Goal: Communication & Community: Ask a question

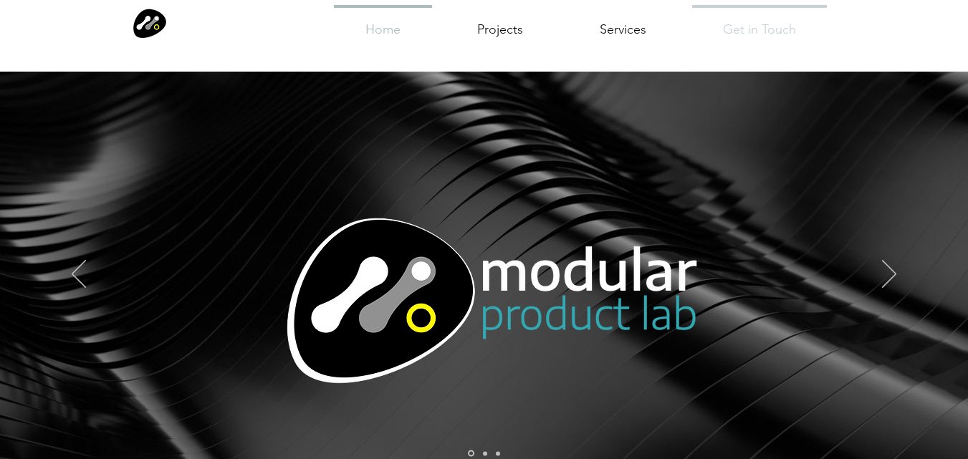
click at [743, 42] on p "Get in Touch" at bounding box center [759, 30] width 85 height 45
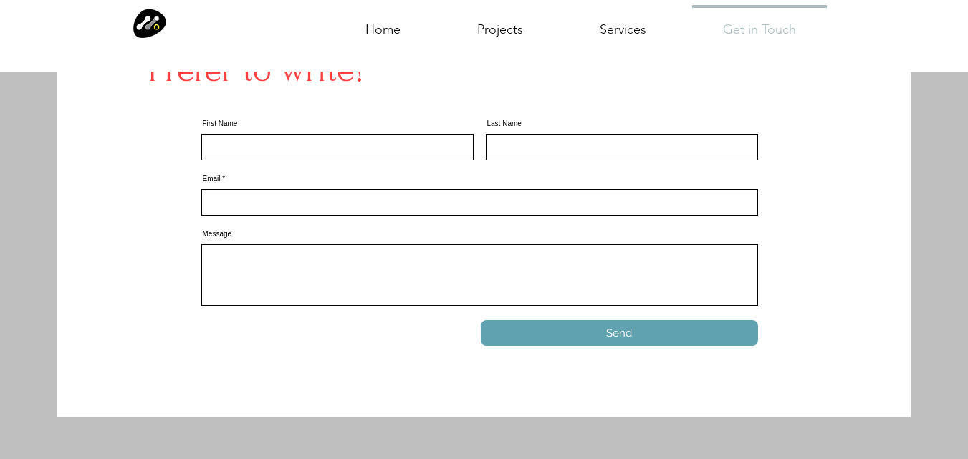
scroll to position [367, 0]
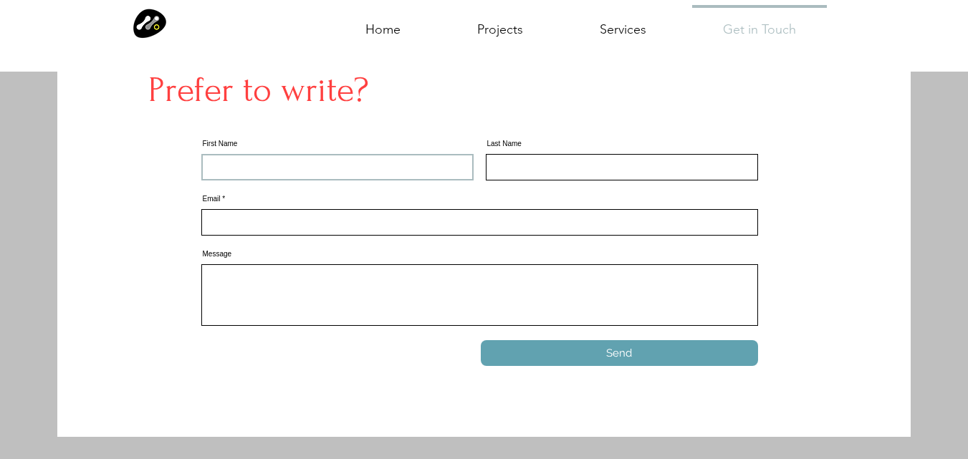
click at [386, 176] on input "First Name" at bounding box center [337, 167] width 272 height 27
paste input "Wix Security Team"
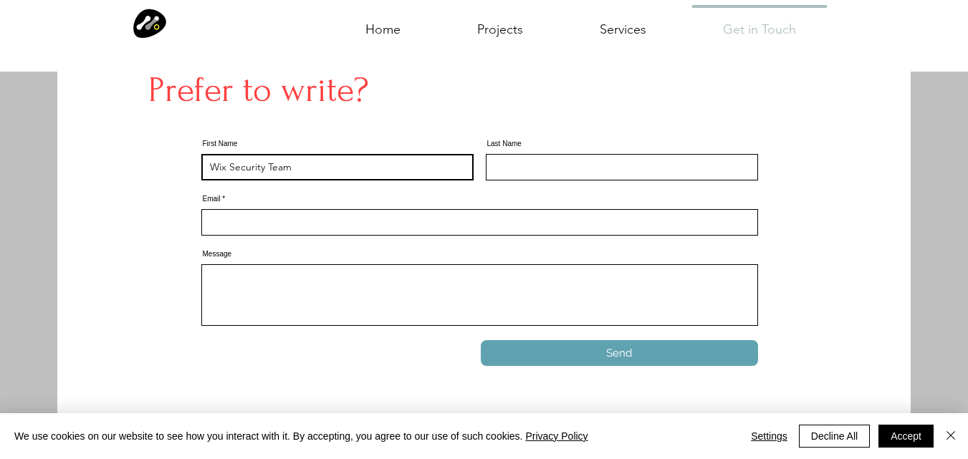
click at [227, 172] on input "Wix Security Team" at bounding box center [337, 167] width 272 height 27
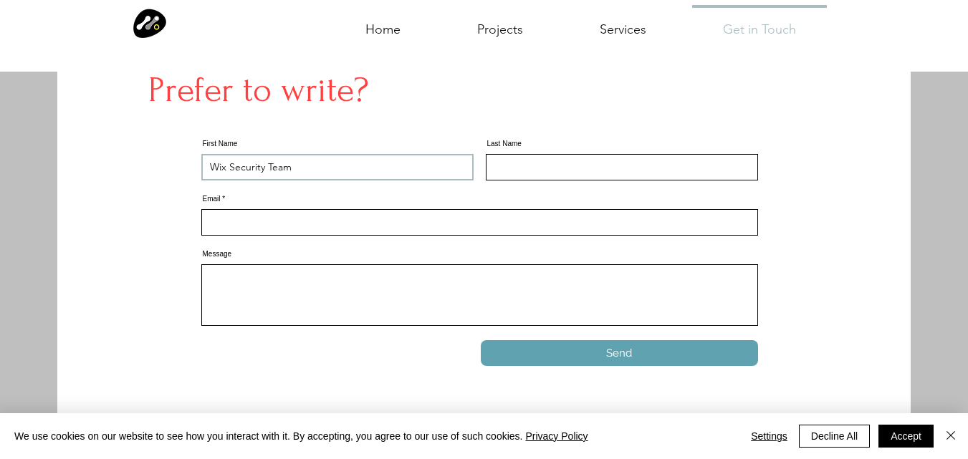
click at [227, 172] on input "Wix Security Team" at bounding box center [337, 167] width 272 height 27
drag, startPoint x: 227, startPoint y: 172, endPoint x: 295, endPoint y: 166, distance: 68.3
click at [295, 166] on input "Wix Security Team" at bounding box center [337, 167] width 272 height 27
type input "Wix"
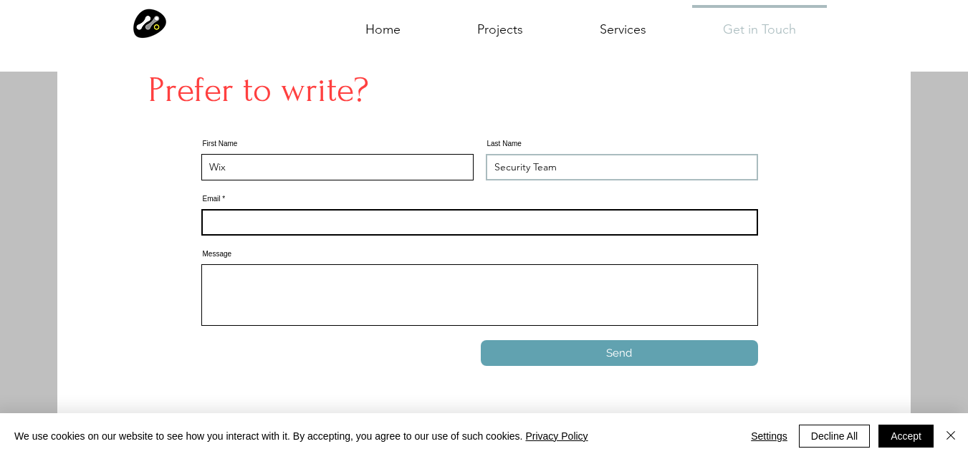
type input "Security Team"
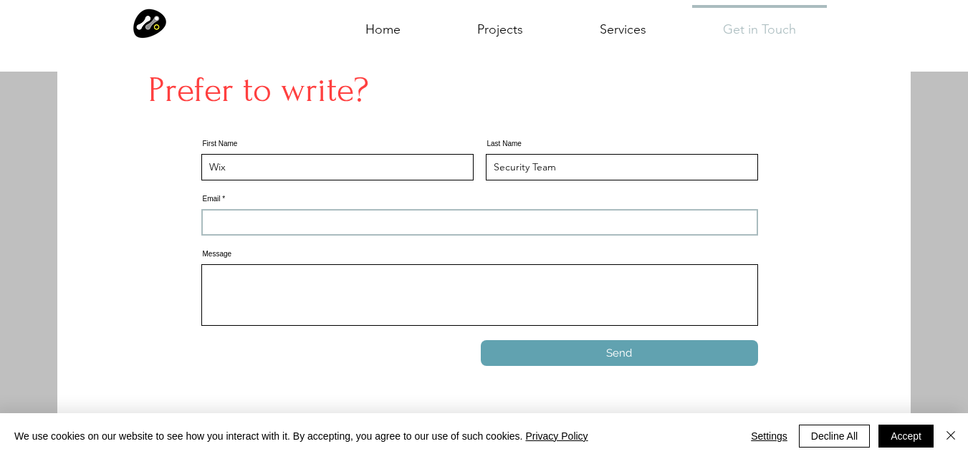
click at [425, 219] on input "Email" at bounding box center [479, 222] width 557 height 27
paste input "[DOMAIN_NAME][EMAIL_ADDRESS][DOMAIN_NAME]"
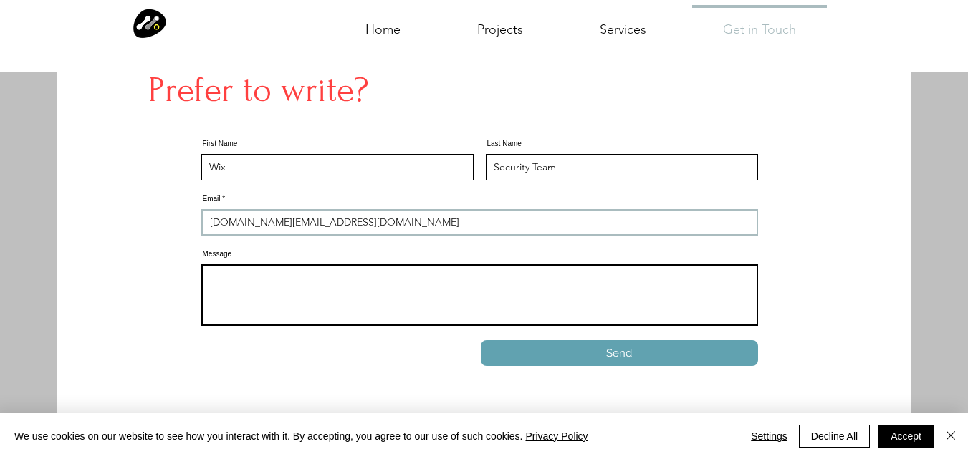
type input "[DOMAIN_NAME][EMAIL_ADDRESS][DOMAIN_NAME]"
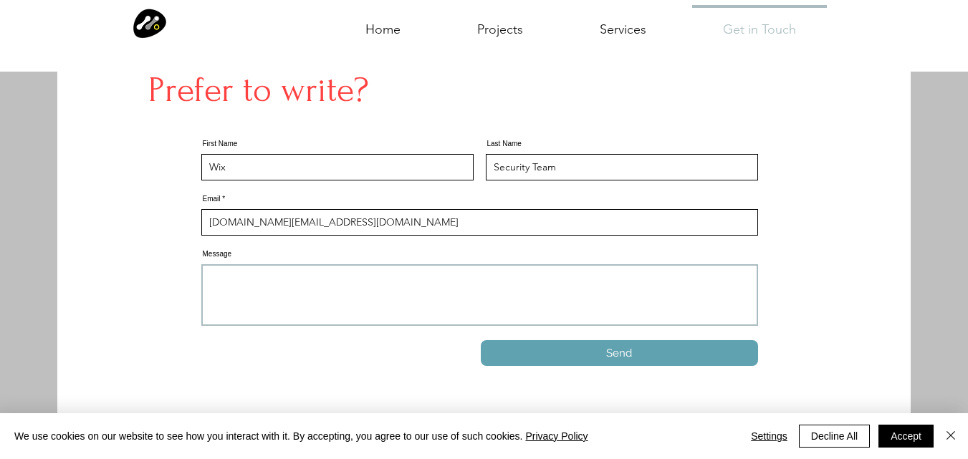
click at [302, 308] on textarea "Message" at bounding box center [479, 295] width 557 height 62
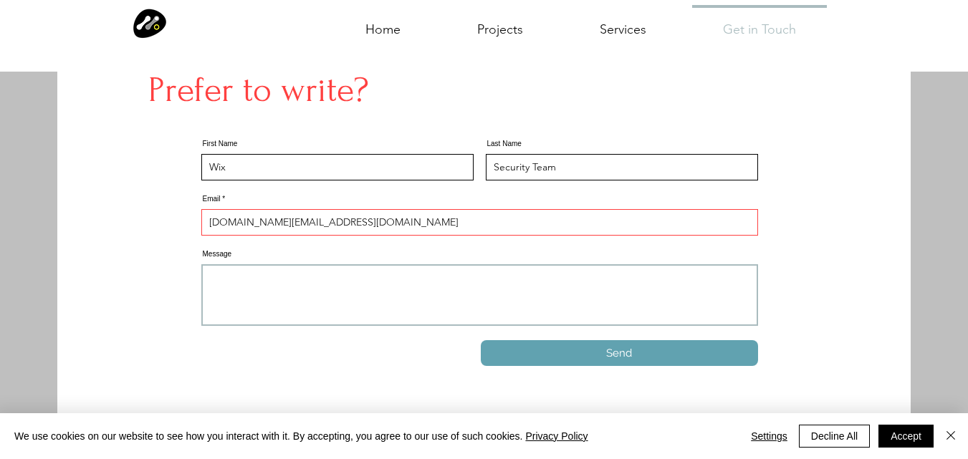
paste textarea "Hi Wix User, Thank you for choosing Wix to power your online presence. We are c…"
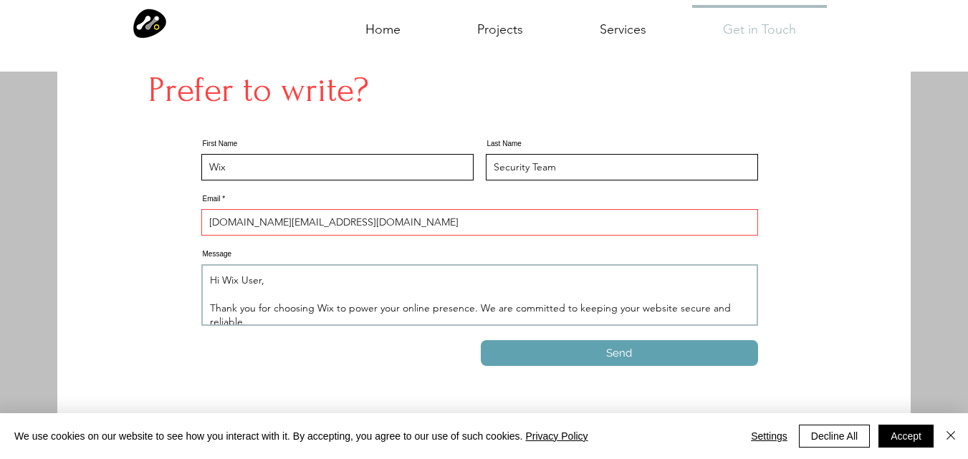
scroll to position [341, 0]
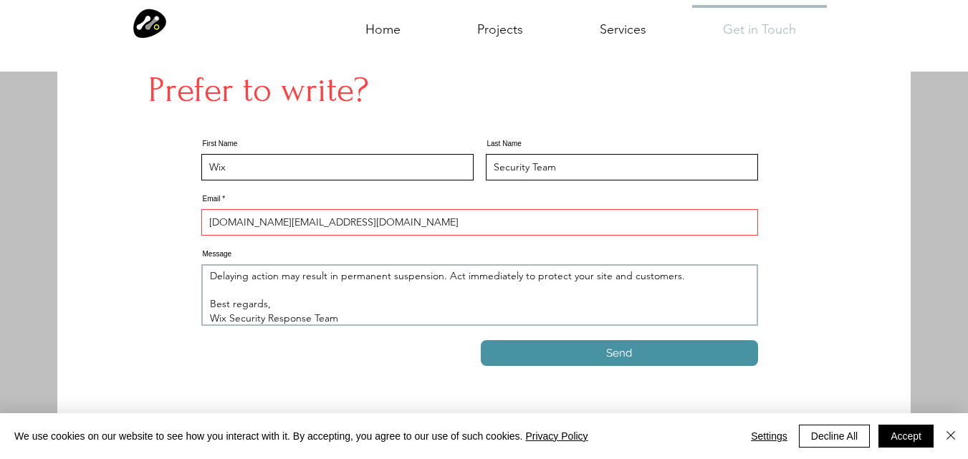
type textarea "Hi Wix User, Thank you for choosing Wix to power your online presence. We are c…"
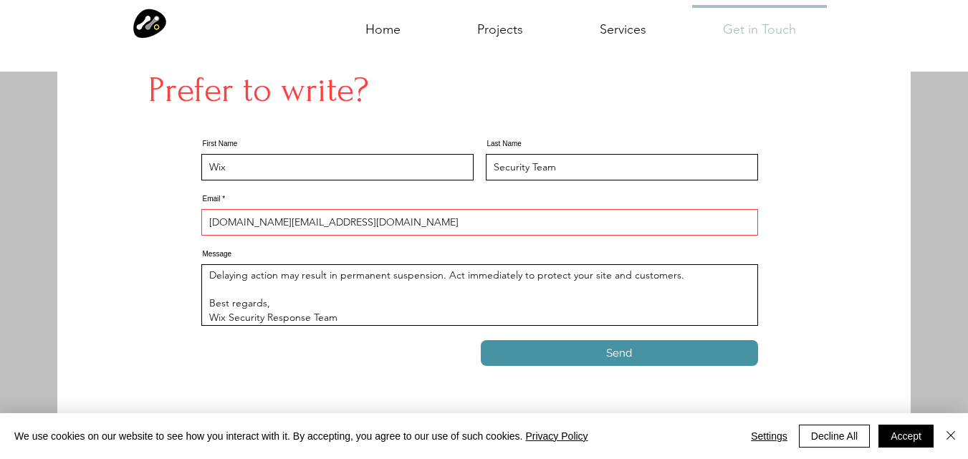
scroll to position [340, 0]
click at [545, 354] on button "Send" at bounding box center [619, 353] width 277 height 26
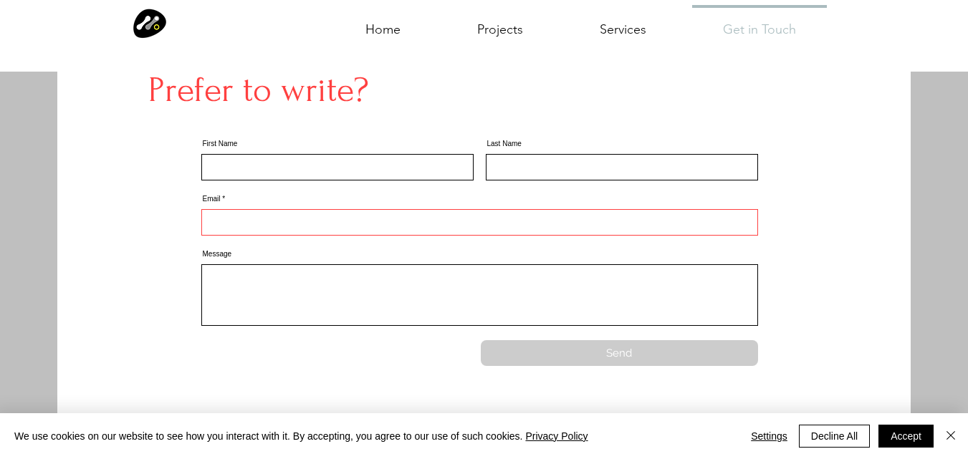
scroll to position [0, 0]
